Goal: Transaction & Acquisition: Download file/media

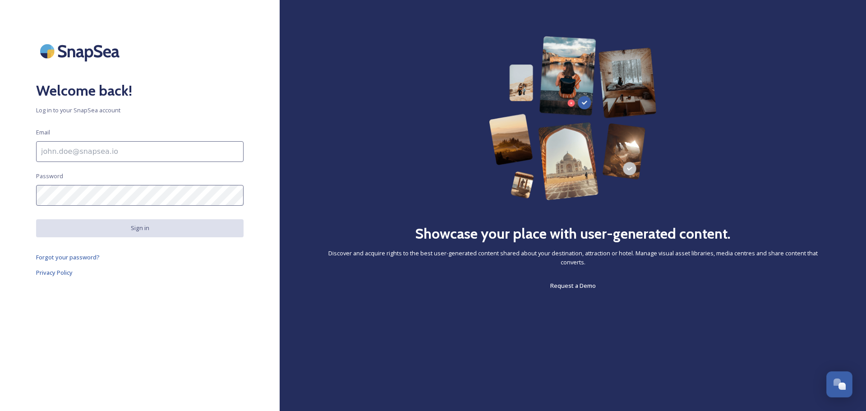
click at [115, 153] on input at bounding box center [139, 151] width 207 height 21
type input "[EMAIL_ADDRESS][DOMAIN_NAME]"
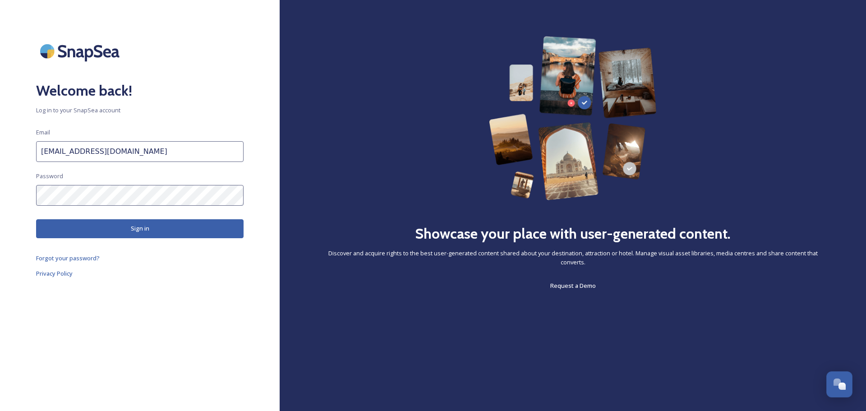
click at [143, 228] on button "Sign in" at bounding box center [139, 228] width 207 height 18
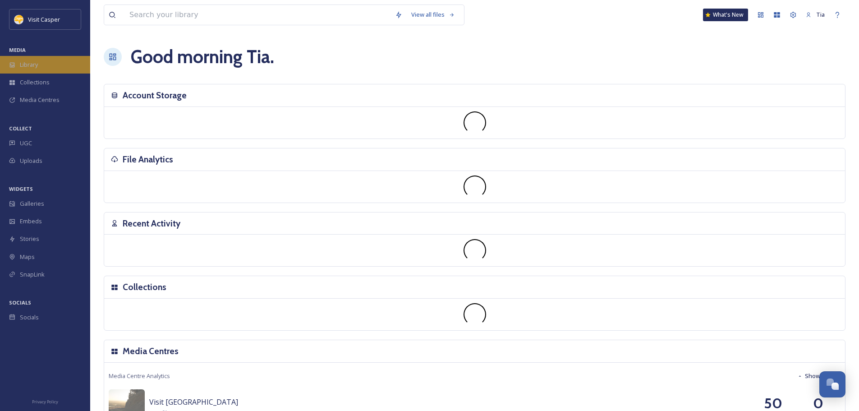
click at [28, 64] on span "Library" at bounding box center [29, 64] width 18 height 9
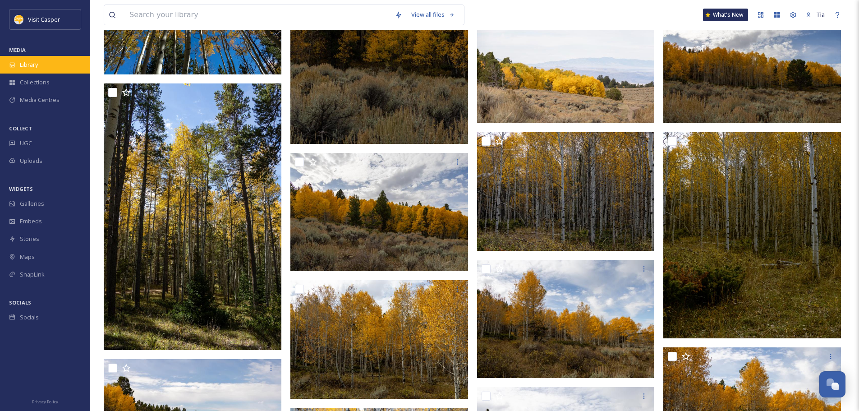
scroll to position [1488, 0]
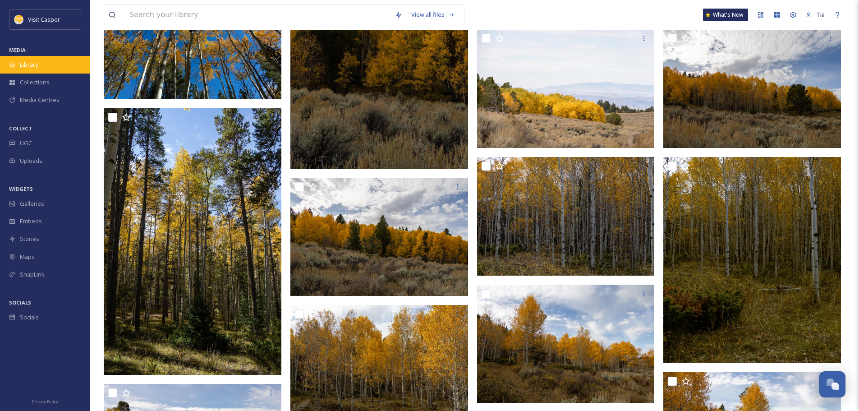
click at [35, 64] on span "Library" at bounding box center [29, 64] width 18 height 9
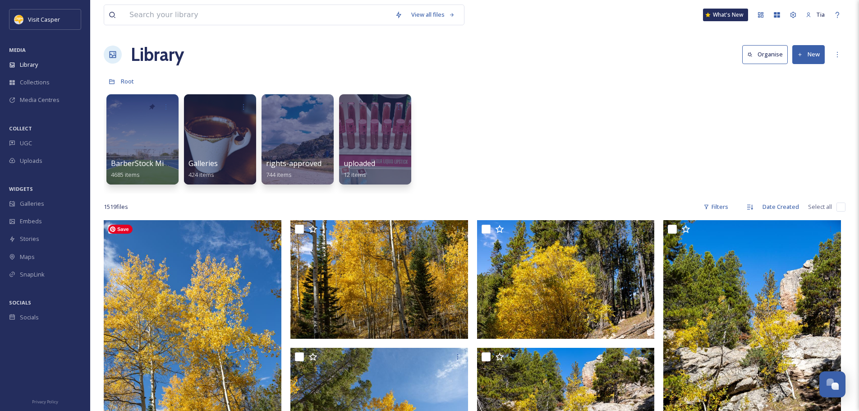
scroll to position [0, 0]
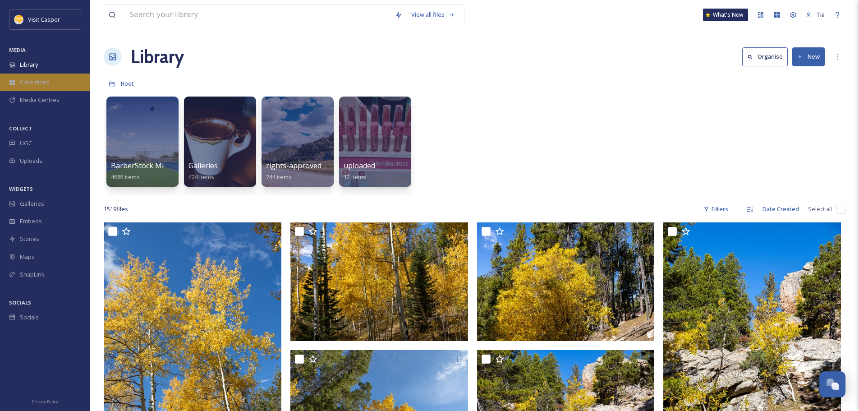
click at [31, 82] on span "Collections" at bounding box center [35, 82] width 30 height 9
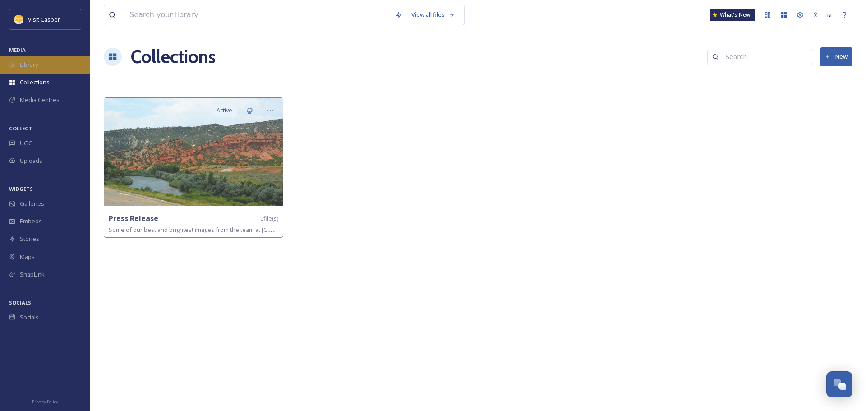
click at [32, 64] on span "Library" at bounding box center [29, 64] width 18 height 9
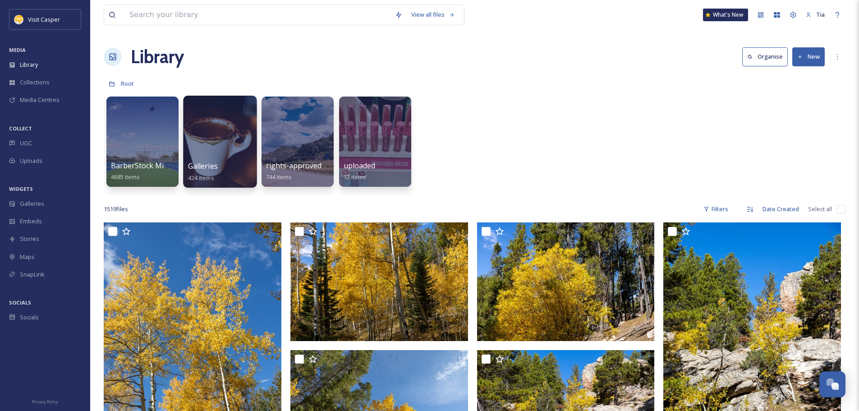
click at [220, 124] on div at bounding box center [220, 142] width 74 height 92
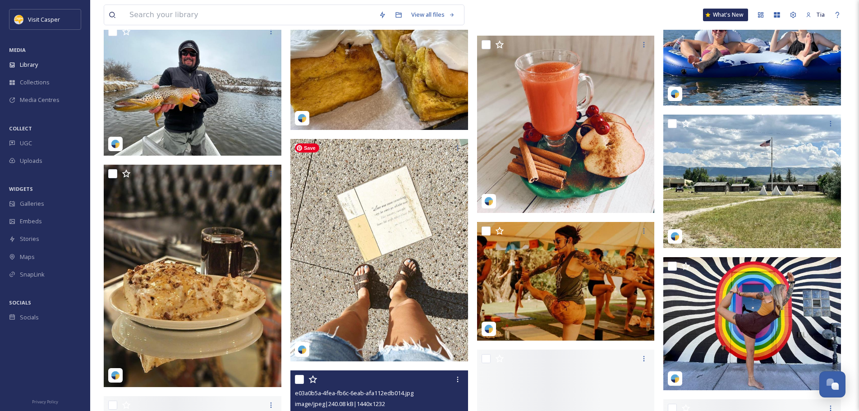
scroll to position [2300, 0]
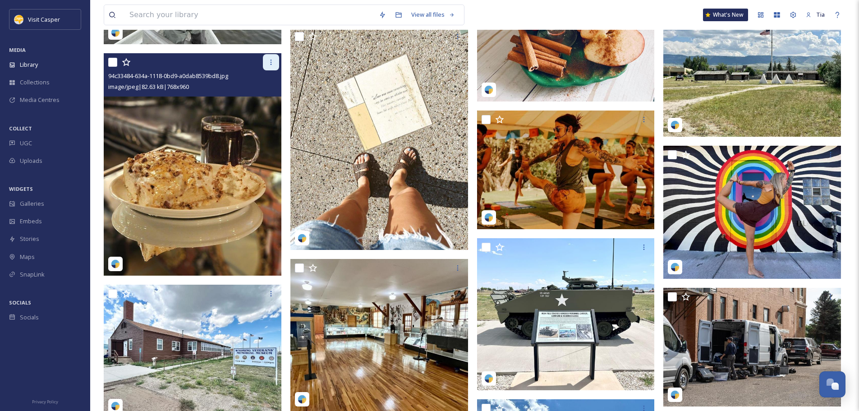
click at [267, 62] on icon at bounding box center [270, 62] width 7 height 7
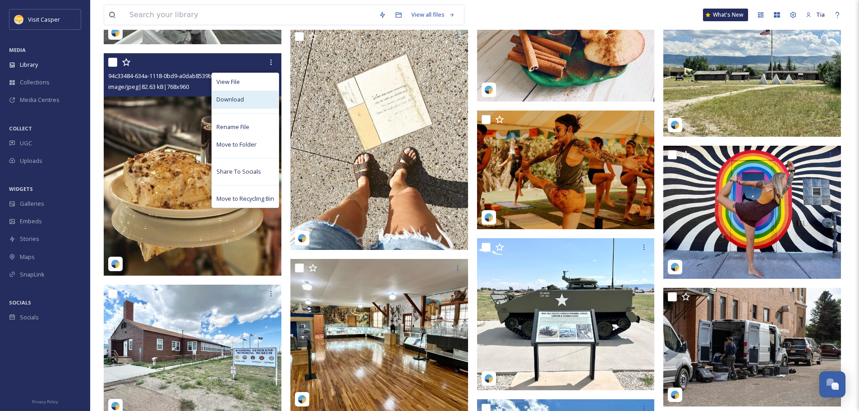
click at [239, 99] on span "Download" at bounding box center [230, 99] width 28 height 9
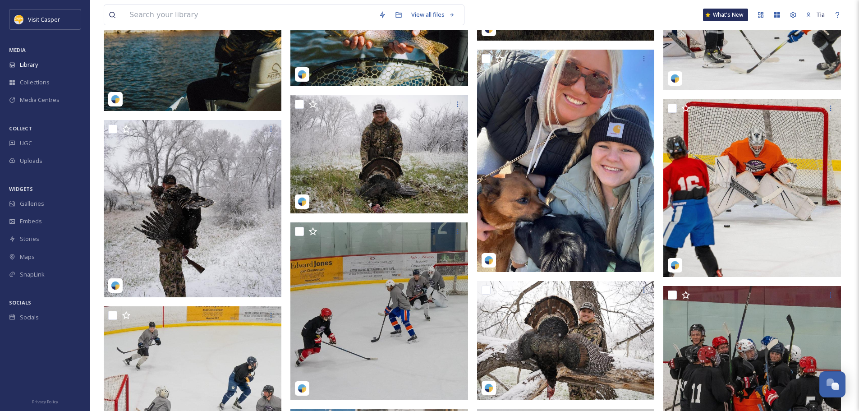
scroll to position [0, 0]
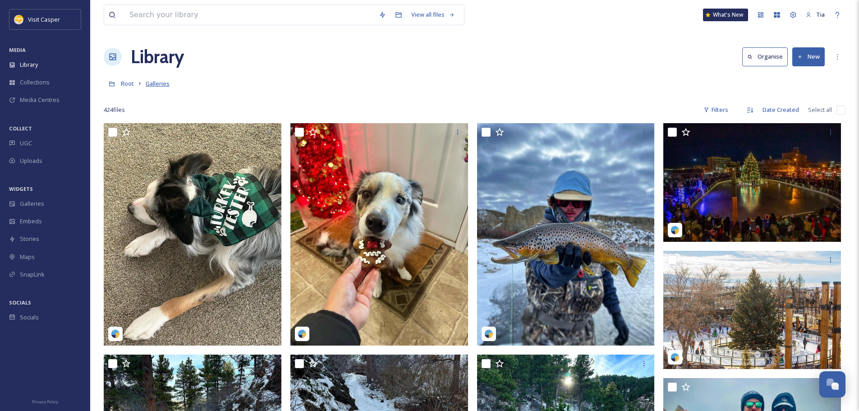
click at [156, 83] on span "Galleries" at bounding box center [158, 83] width 24 height 8
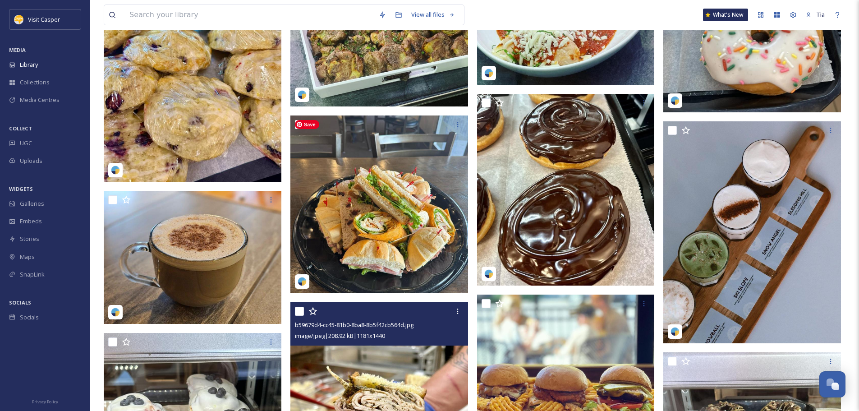
scroll to position [12672, 0]
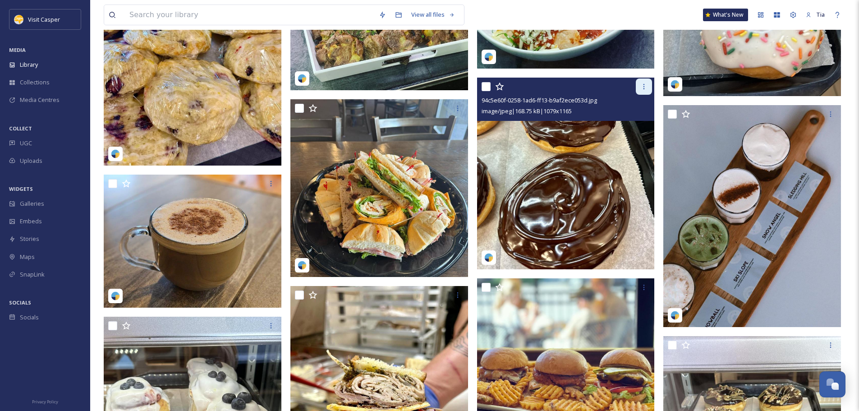
click at [644, 86] on icon at bounding box center [644, 86] width 1 height 5
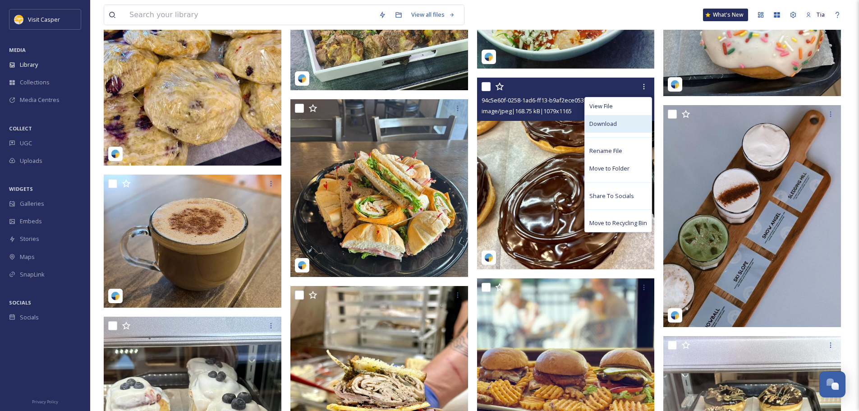
click at [619, 127] on div "Download" at bounding box center [618, 124] width 67 height 18
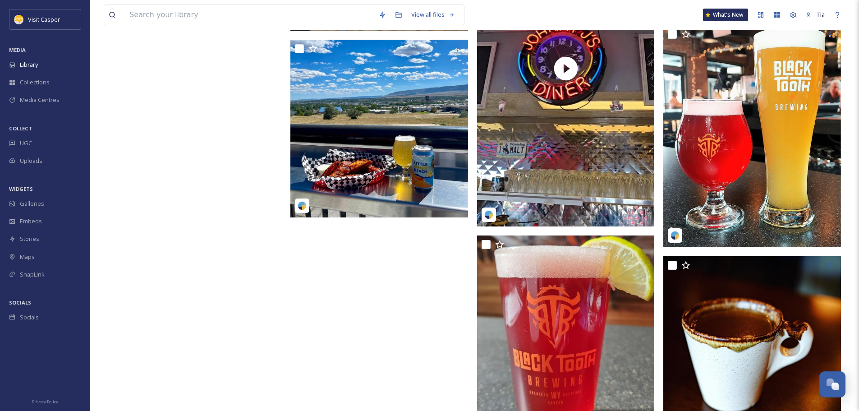
scroll to position [18740, 0]
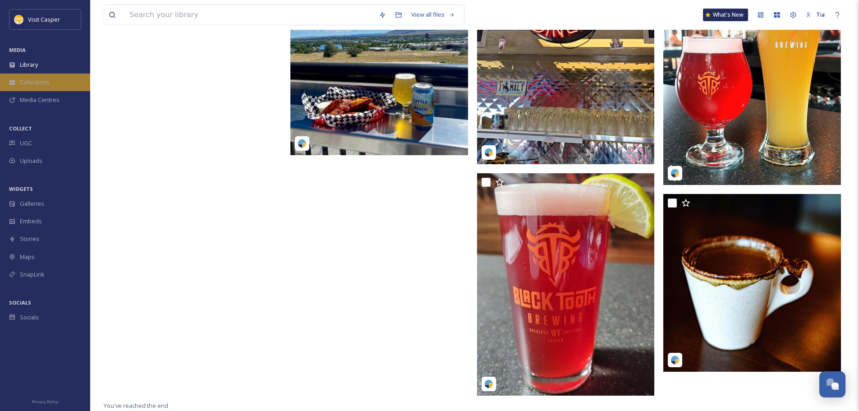
click at [34, 81] on span "Collections" at bounding box center [35, 82] width 30 height 9
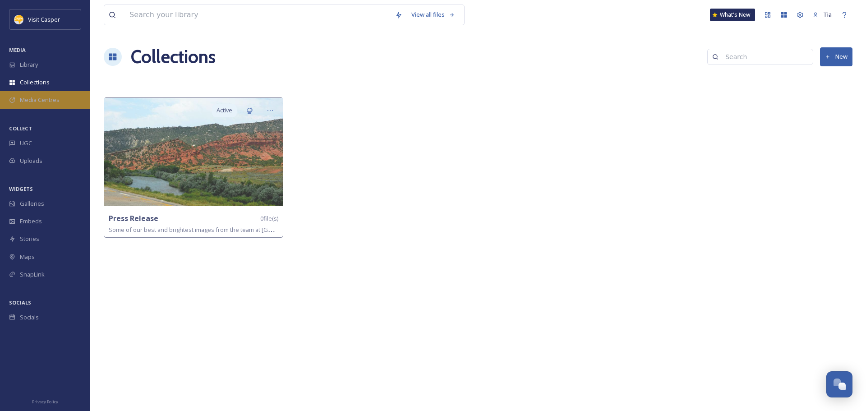
click at [25, 101] on span "Media Centres" at bounding box center [40, 100] width 40 height 9
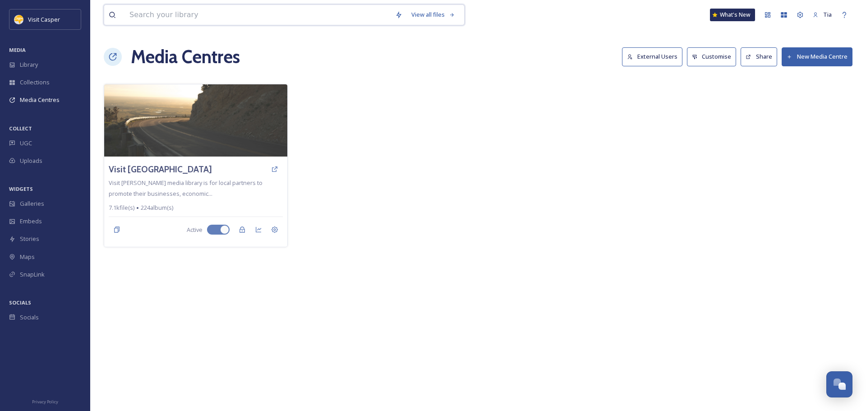
click at [220, 13] on input at bounding box center [258, 15] width 266 height 20
type input "n"
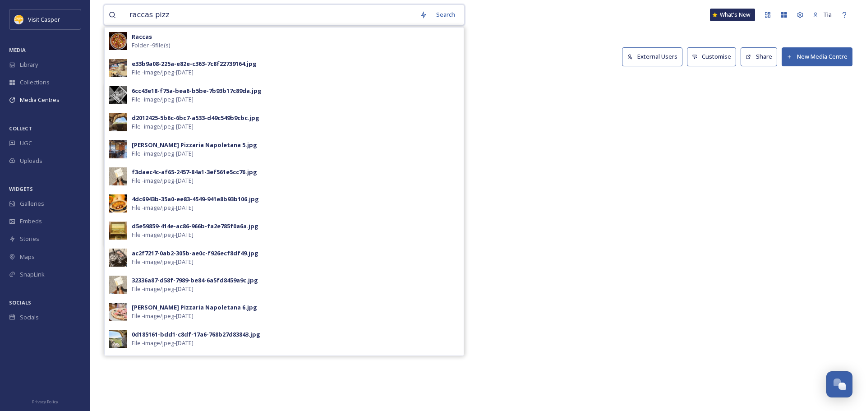
type input "raccas pizza"
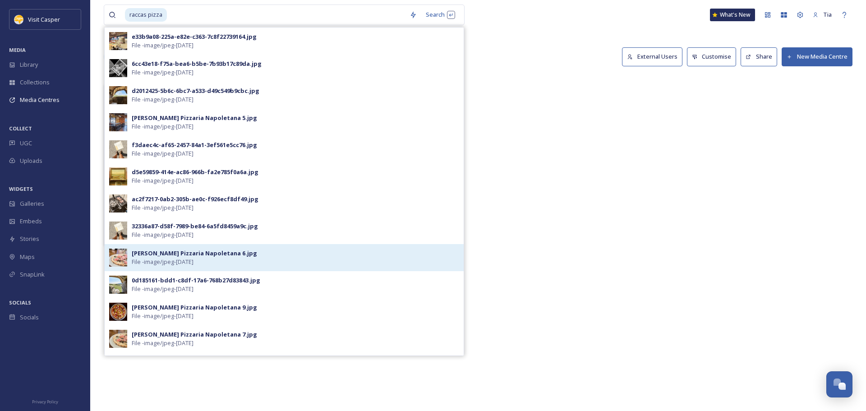
click at [185, 255] on div "Racca's Pizzaria Napoletana 6.jpg" at bounding box center [194, 253] width 125 height 9
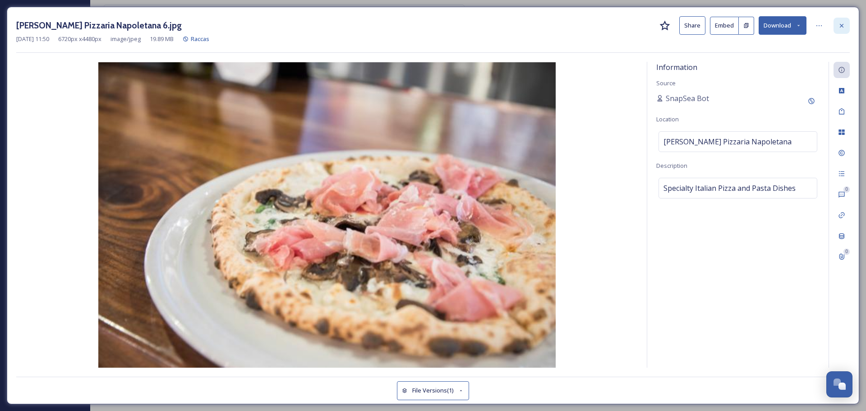
click at [842, 24] on icon at bounding box center [841, 25] width 7 height 7
click at [842, 23] on icon at bounding box center [841, 25] width 7 height 7
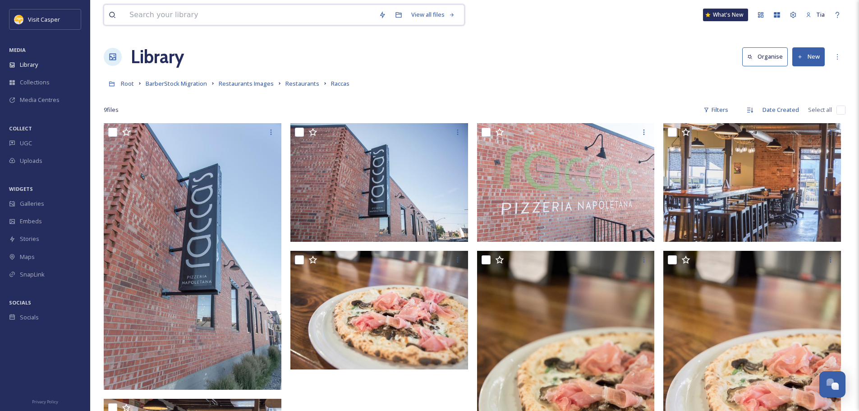
click at [229, 14] on input at bounding box center [249, 15] width 249 height 20
type input "mud pie"
drag, startPoint x: 171, startPoint y: 16, endPoint x: 108, endPoint y: 12, distance: 62.8
click at [108, 12] on div "mud pie Search No results found" at bounding box center [284, 15] width 361 height 21
type input "m"
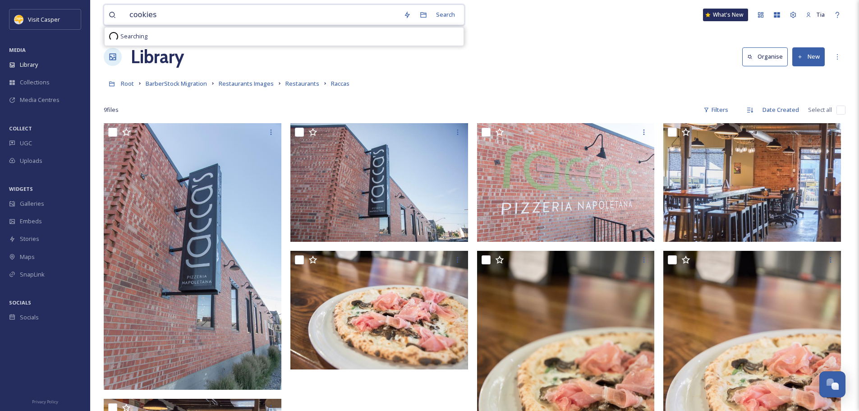
type input "cookies"
click at [156, 16] on input at bounding box center [272, 15] width 233 height 20
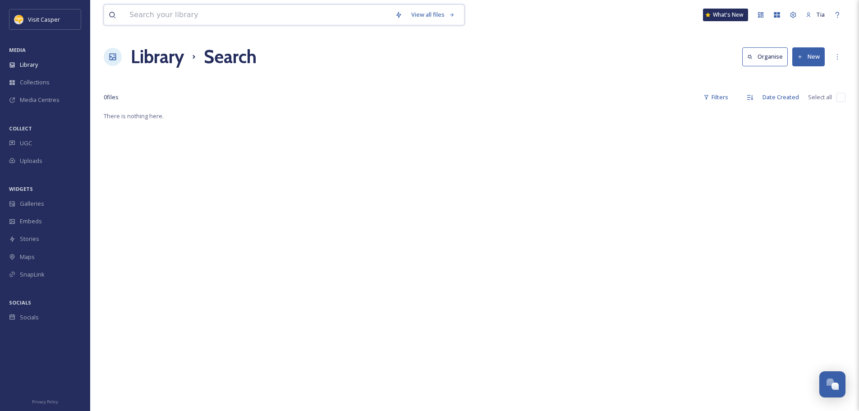
click at [170, 17] on input at bounding box center [258, 15] width 266 height 20
type input "cookie"
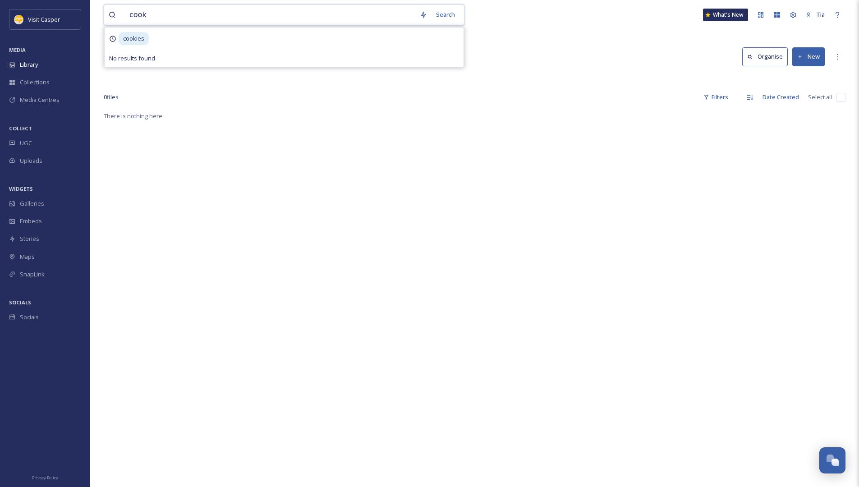
drag, startPoint x: 126, startPoint y: 19, endPoint x: 106, endPoint y: 20, distance: 20.8
click at [106, 20] on div "cook Search cookies No results found" at bounding box center [284, 15] width 361 height 21
type input "dessert"
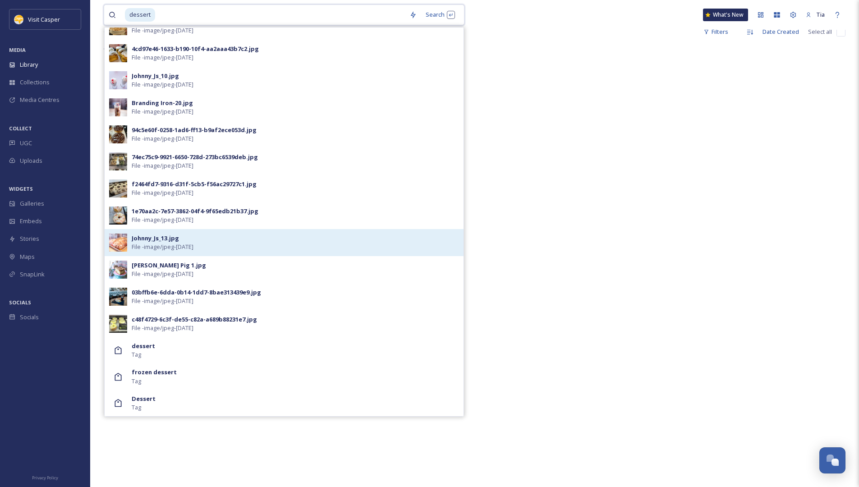
scroll to position [141, 0]
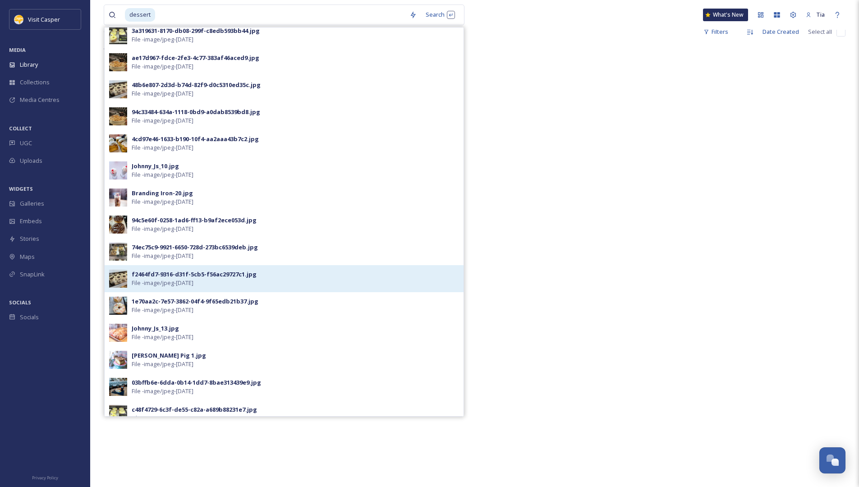
click at [294, 282] on div "f2464fd7-9316-d31f-5cb5-f56ac29727c1.jpg File - image/jpeg - Jun 03 2025" at bounding box center [295, 278] width 327 height 17
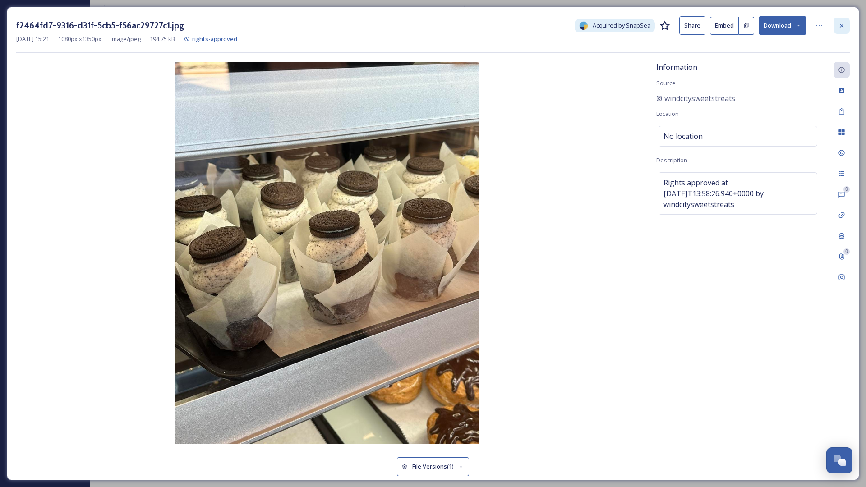
click at [839, 24] on icon at bounding box center [841, 25] width 7 height 7
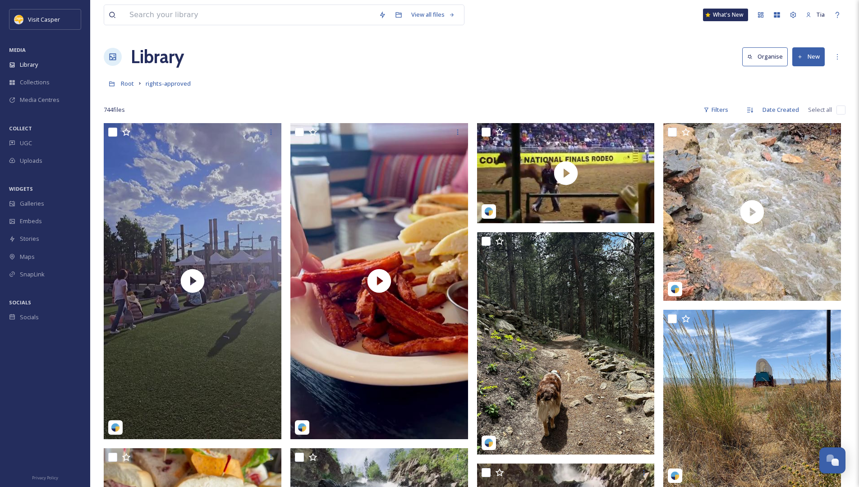
click at [568, 46] on div "Library Organise New" at bounding box center [475, 56] width 742 height 27
click at [492, 17] on div "View all files" at bounding box center [306, 15] width 405 height 21
drag, startPoint x: 541, startPoint y: 19, endPoint x: 588, endPoint y: 57, distance: 59.7
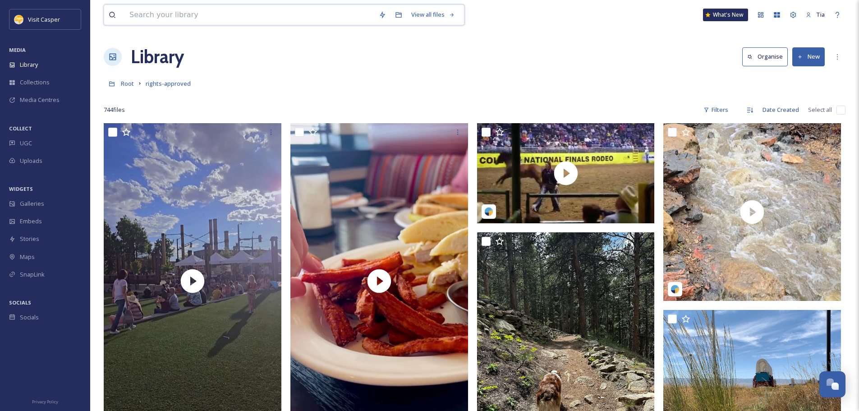
click at [179, 20] on input at bounding box center [249, 15] width 249 height 20
type input "dessert"
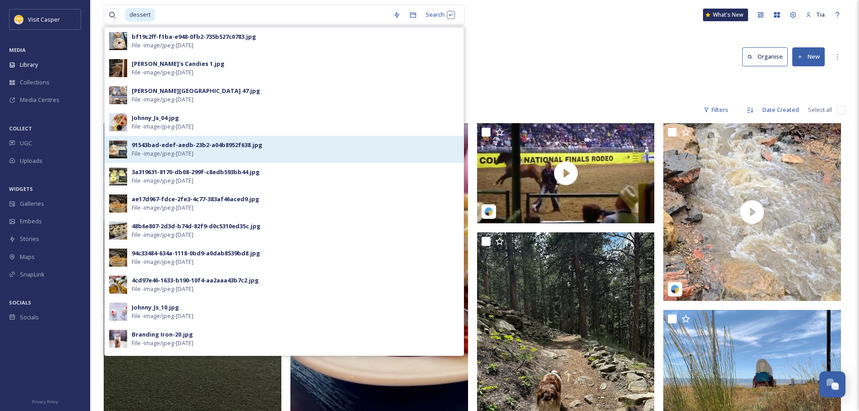
click at [174, 146] on div "91543bad-edef-aedb-23b2-a04b8952f638.jpg" at bounding box center [197, 145] width 131 height 9
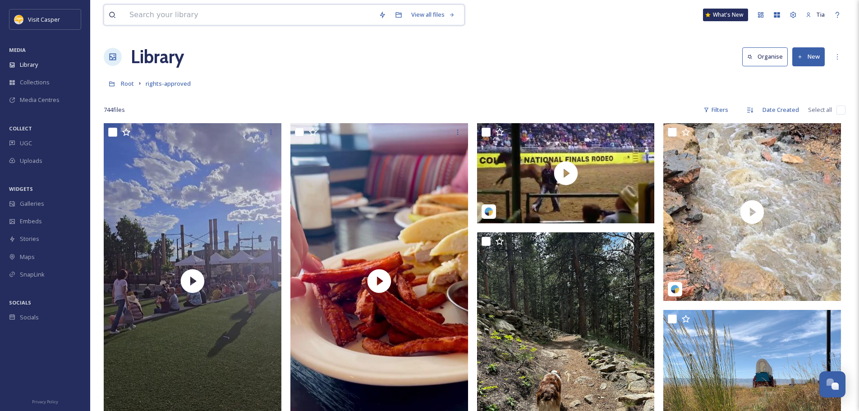
click at [209, 18] on input at bounding box center [249, 15] width 249 height 20
type input "dessert"
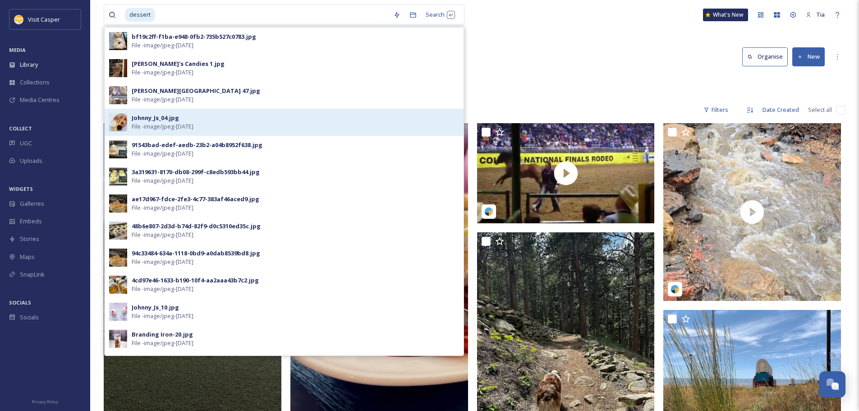
click at [176, 120] on div "Johnny_Js_04.jpg" at bounding box center [155, 118] width 47 height 9
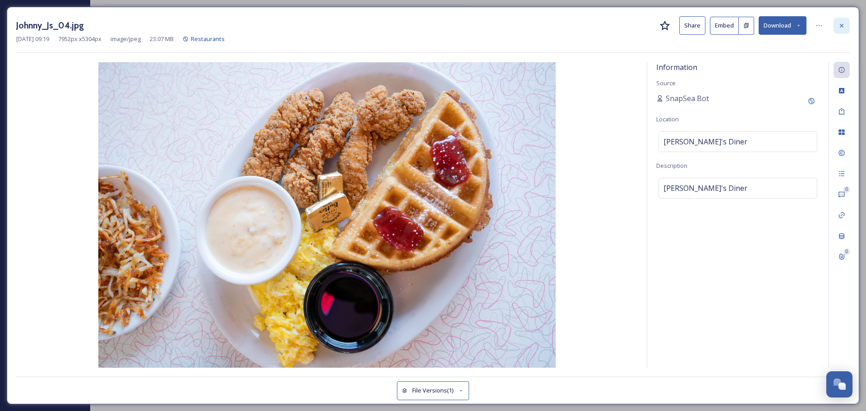
click at [840, 23] on icon at bounding box center [841, 25] width 7 height 7
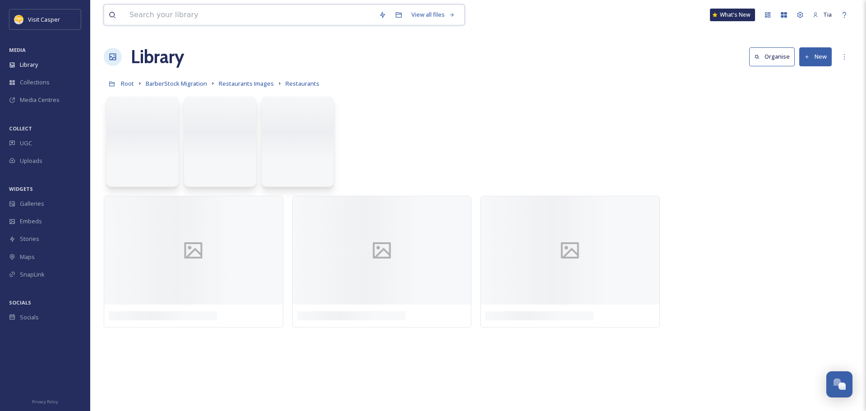
click at [170, 16] on input at bounding box center [249, 15] width 249 height 20
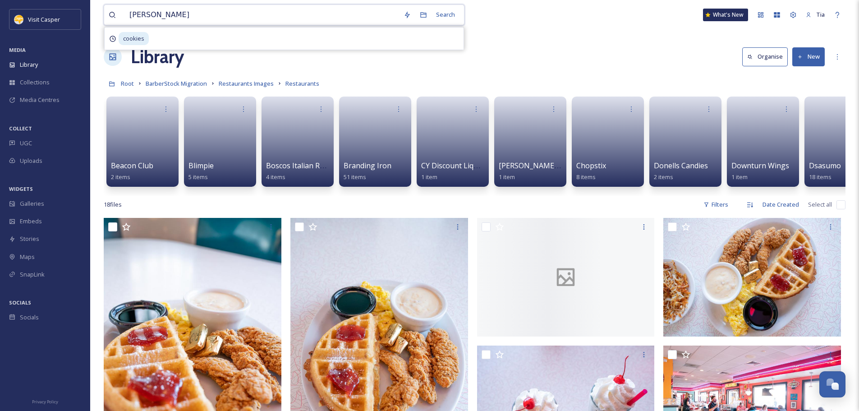
type input "dessert"
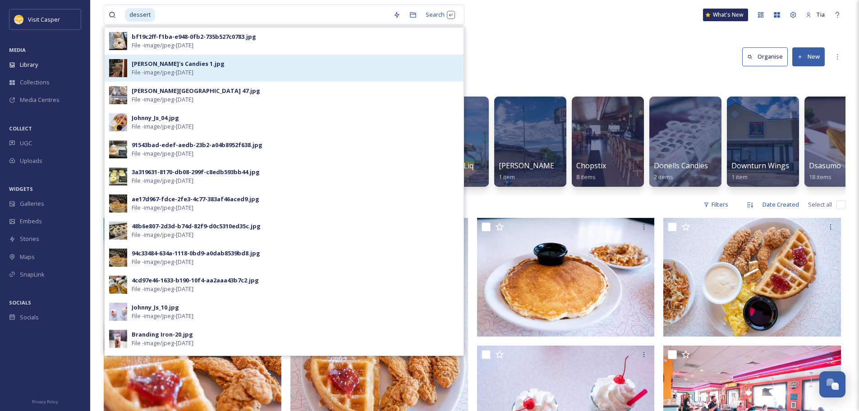
click at [166, 70] on span "File - image/jpeg - Jun 08 2025" at bounding box center [163, 72] width 62 height 9
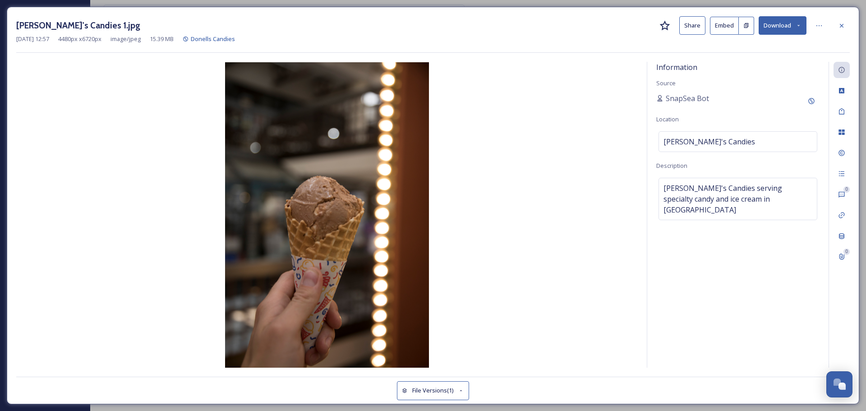
click at [781, 27] on button "Download" at bounding box center [783, 25] width 48 height 18
click at [753, 45] on span "Download Original (4480 x 6720)" at bounding box center [758, 46] width 85 height 9
